Goal: Check status: Check status

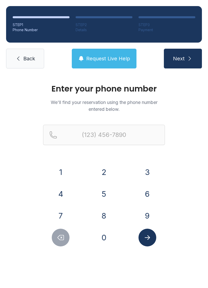
click at [62, 216] on button "7" at bounding box center [61, 216] width 18 height 18
click at [105, 238] on button "0" at bounding box center [104, 238] width 18 height 18
click at [149, 173] on button "3" at bounding box center [147, 172] width 18 height 18
click at [59, 197] on button "4" at bounding box center [61, 194] width 18 height 18
click at [65, 221] on button "7" at bounding box center [61, 216] width 18 height 18
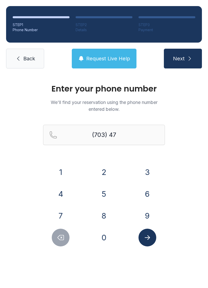
click at [107, 195] on button "5" at bounding box center [104, 194] width 18 height 18
click at [64, 215] on button "7" at bounding box center [61, 216] width 18 height 18
click at [147, 176] on button "3" at bounding box center [147, 172] width 18 height 18
click at [106, 197] on button "5" at bounding box center [104, 194] width 18 height 18
click at [146, 176] on button "3" at bounding box center [147, 172] width 18 height 18
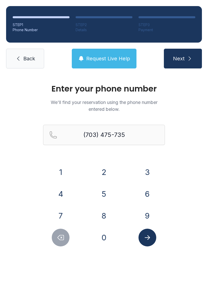
type input "[PHONE_NUMBER]"
click at [148, 240] on icon "Submit lookup form" at bounding box center [147, 238] width 8 height 8
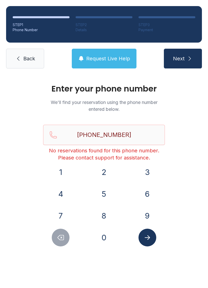
click at [187, 59] on icon "submit" at bounding box center [190, 59] width 6 height 6
click at [111, 62] on button "Request Live Help" at bounding box center [104, 59] width 65 height 20
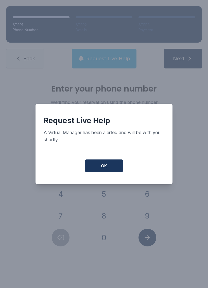
click at [110, 170] on button "OK" at bounding box center [104, 165] width 38 height 13
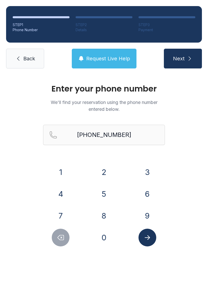
click at [177, 59] on span "Next" at bounding box center [179, 58] width 12 height 7
